Goal: Find specific page/section: Find specific page/section

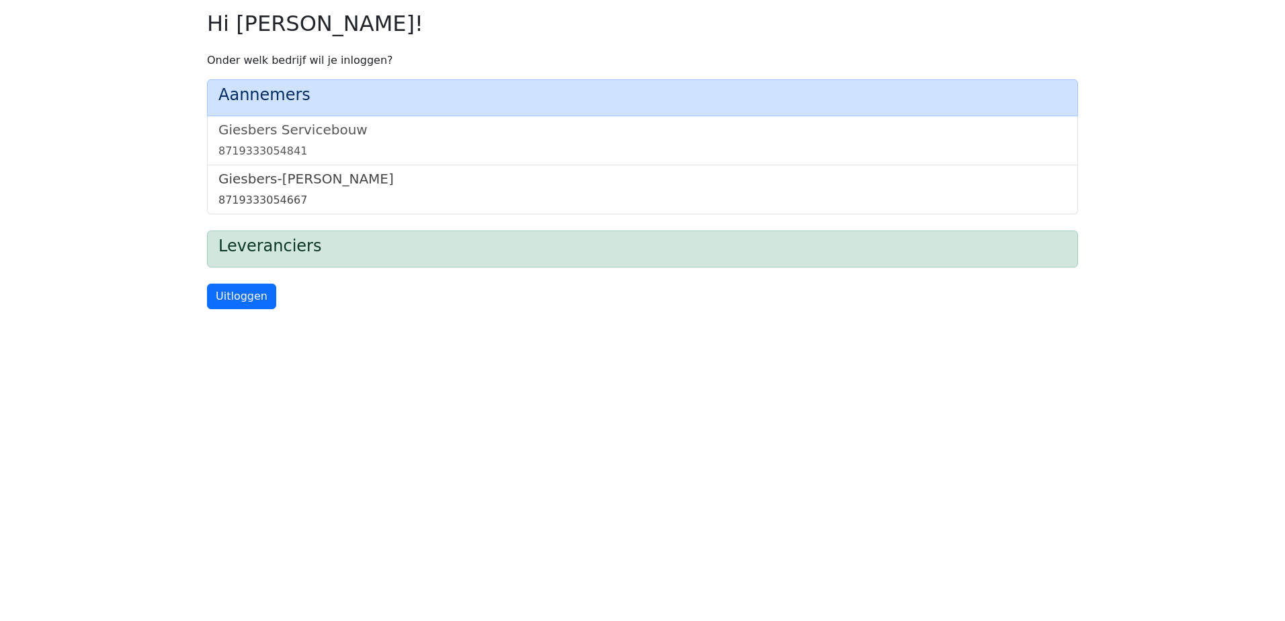
click at [315, 191] on link "Giesbers-Wijchen Bouw 8719333054667" at bounding box center [642, 190] width 848 height 38
